Goal: Download file/media

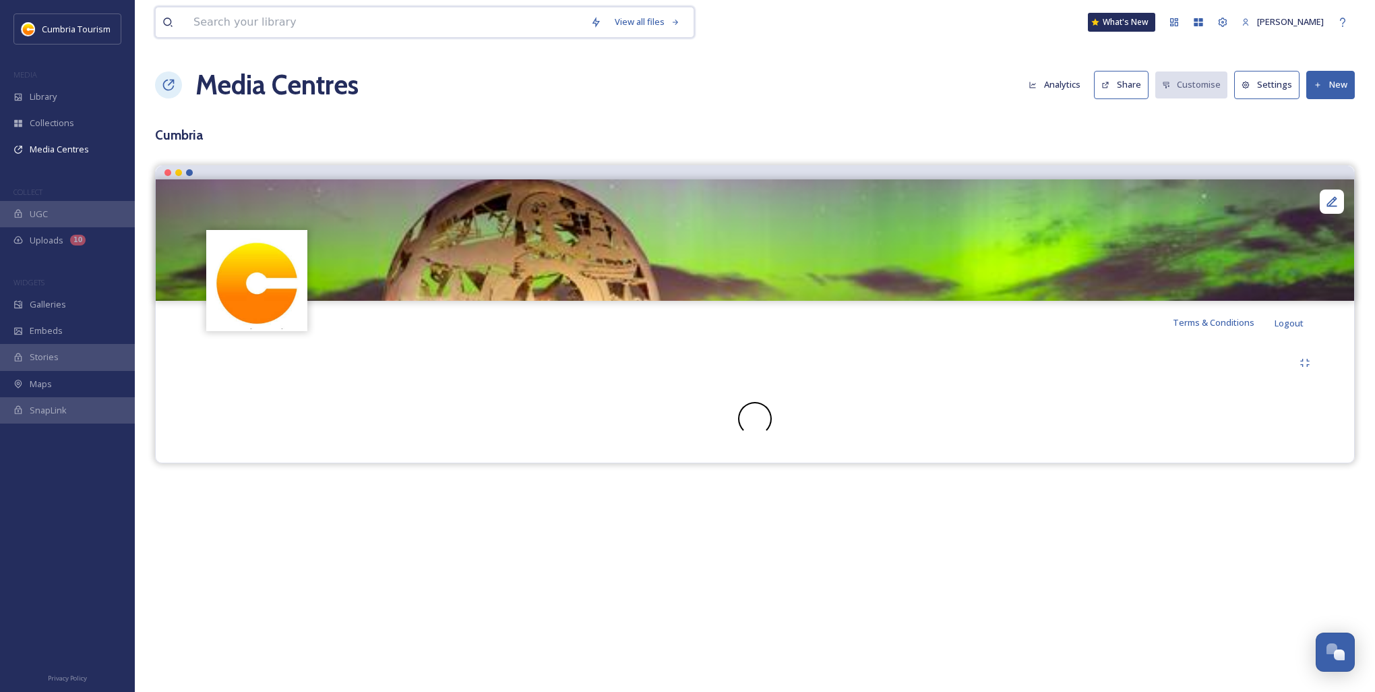
click at [322, 31] on input at bounding box center [385, 22] width 397 height 30
type input "516"
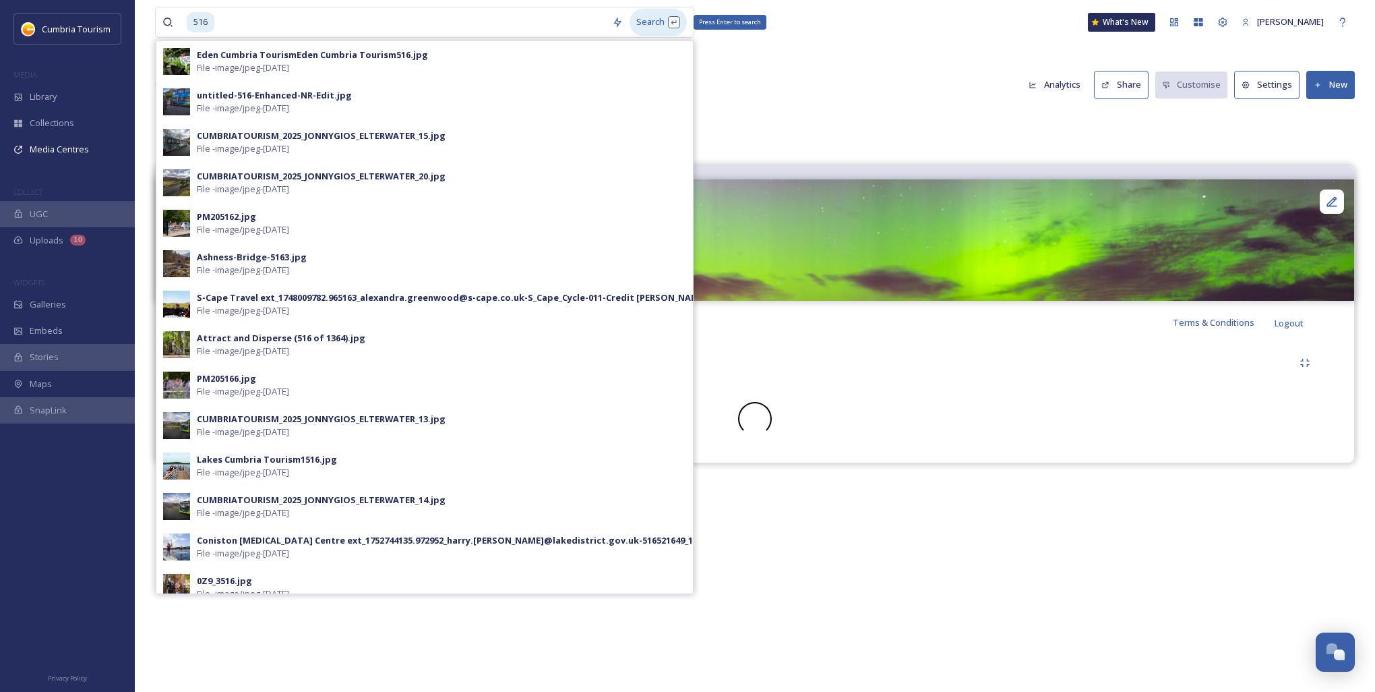
click at [644, 20] on div "Search Press Enter to search" at bounding box center [658, 22] width 57 height 26
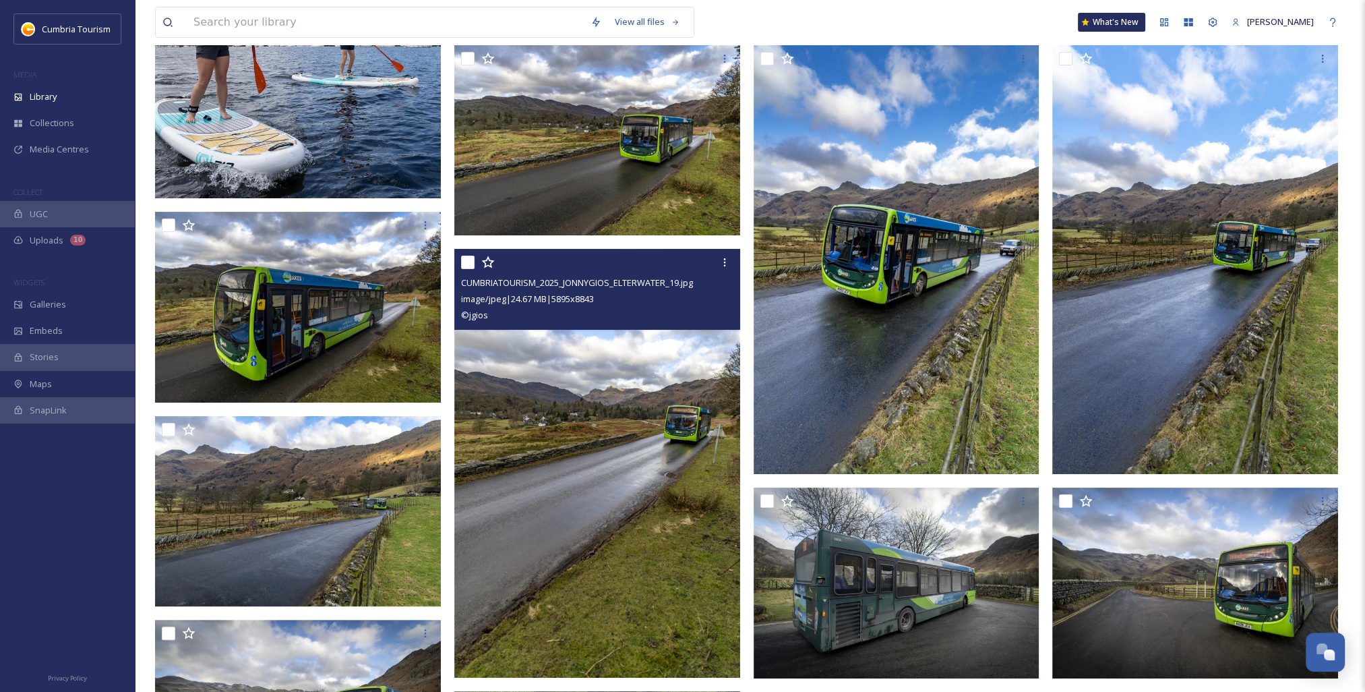
scroll to position [202, 0]
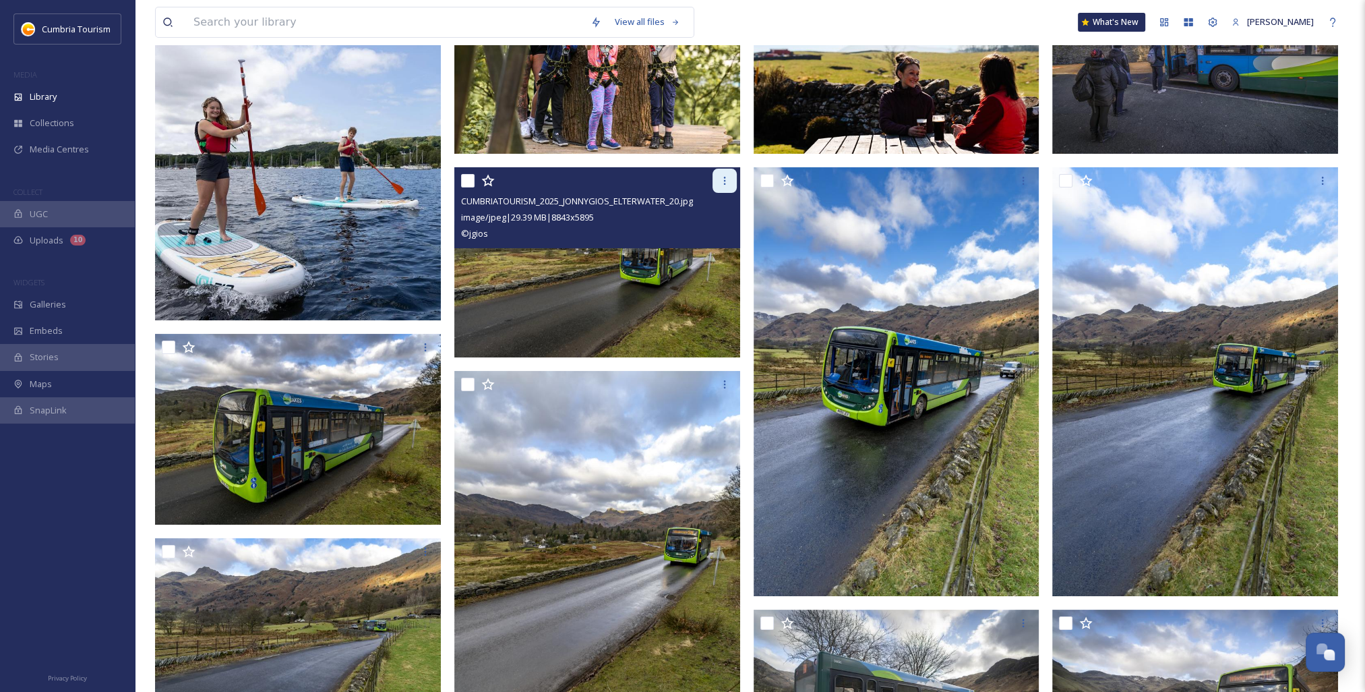
click at [726, 182] on icon at bounding box center [724, 180] width 11 height 11
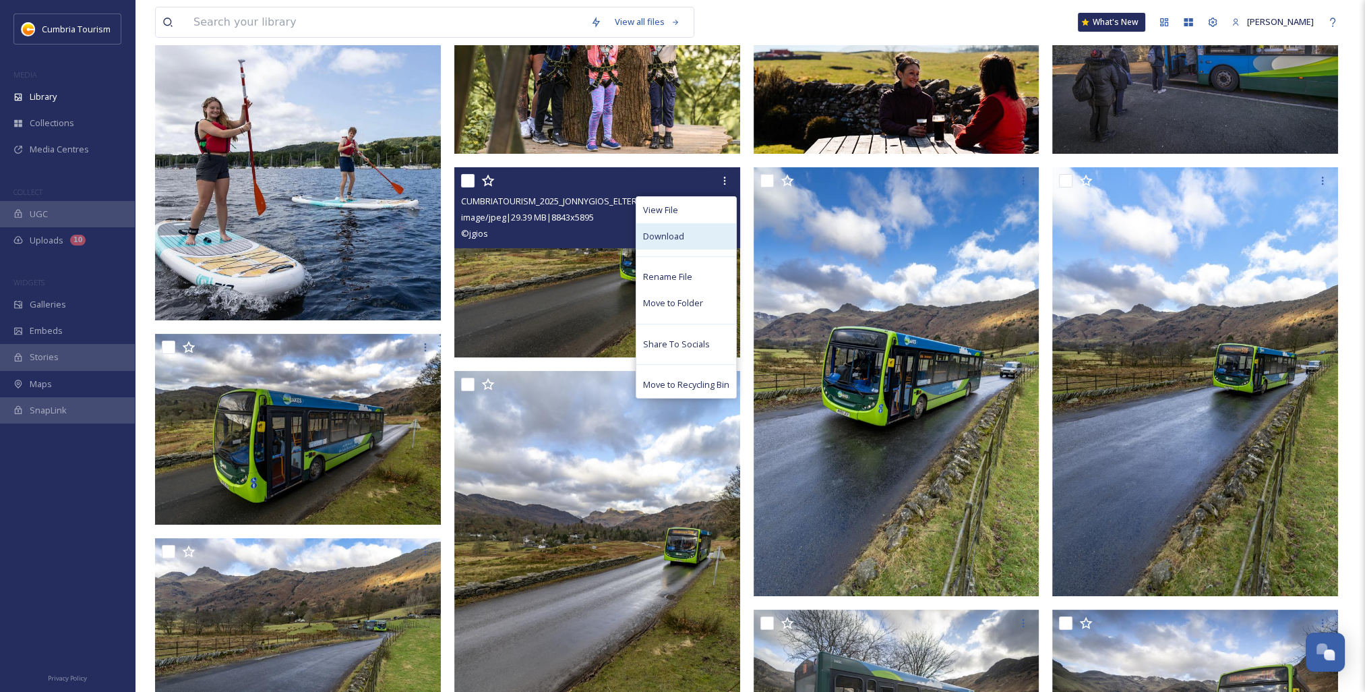
click at [686, 239] on div "Download" at bounding box center [686, 236] width 100 height 26
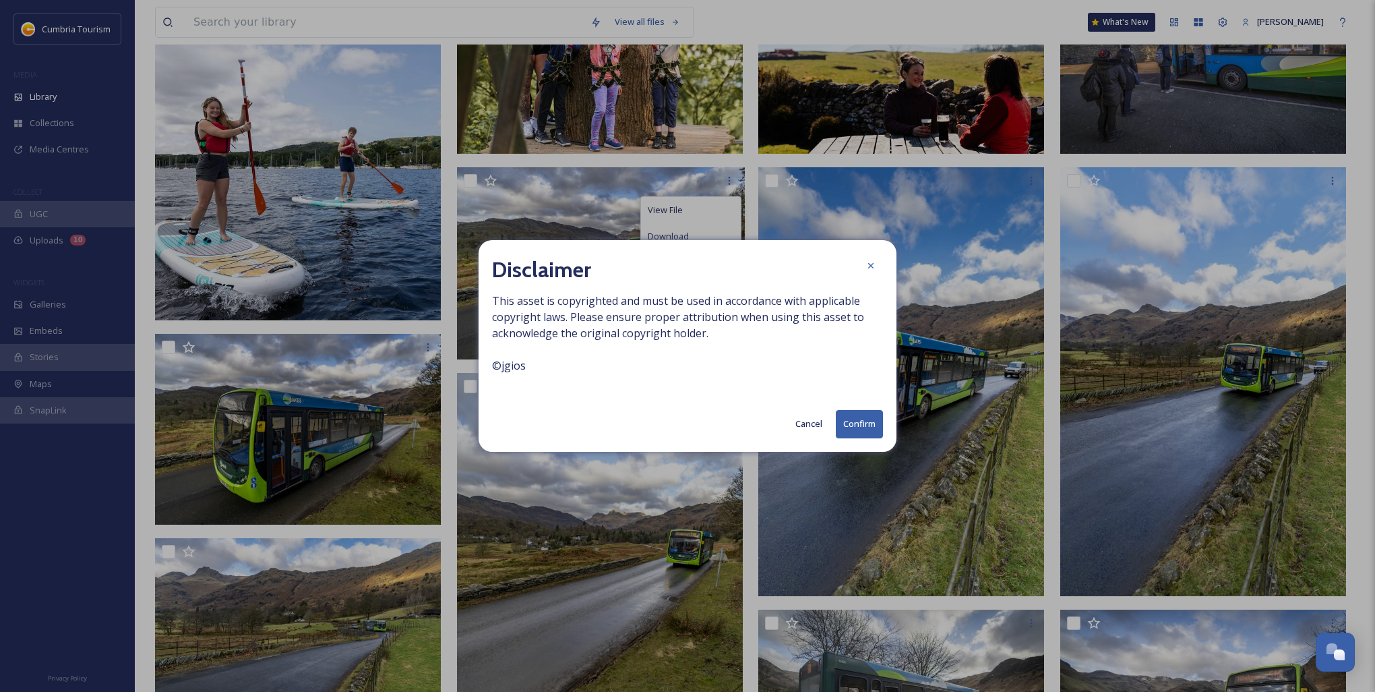
click at [863, 429] on button "Confirm" at bounding box center [859, 424] width 47 height 28
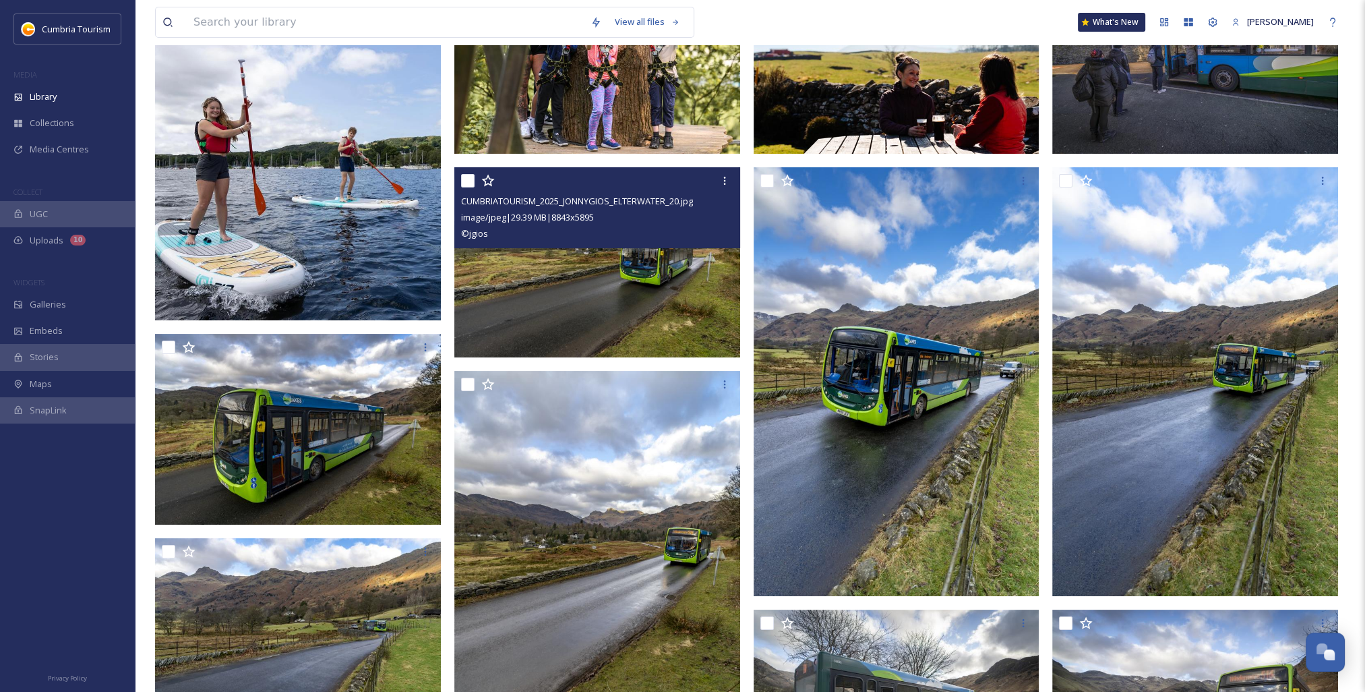
click at [603, 281] on img at bounding box center [597, 262] width 286 height 191
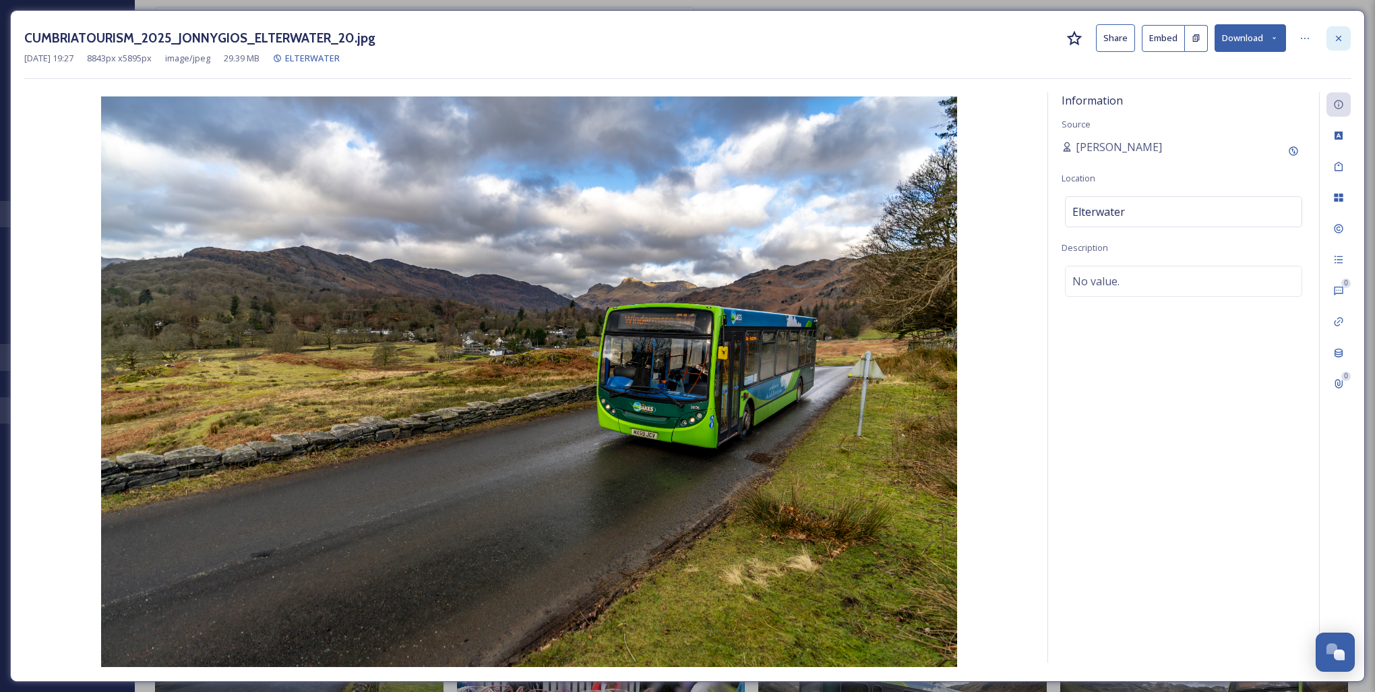
click at [1333, 36] on icon at bounding box center [1338, 38] width 11 height 11
